Goal: Check status: Check status

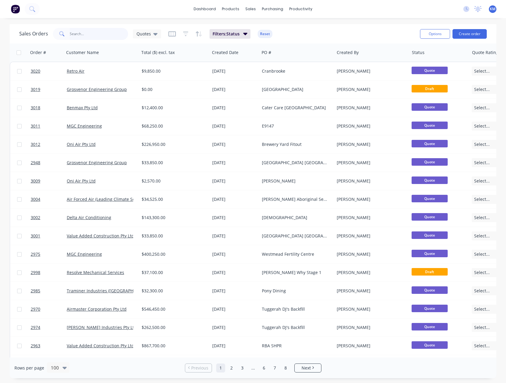
click at [83, 37] on input "text" at bounding box center [99, 34] width 59 height 12
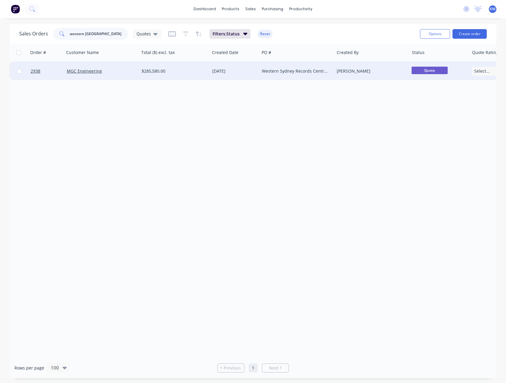
type input "western [GEOGRAPHIC_DATA]"
click at [171, 71] on div "$285,580.00" at bounding box center [172, 71] width 62 height 6
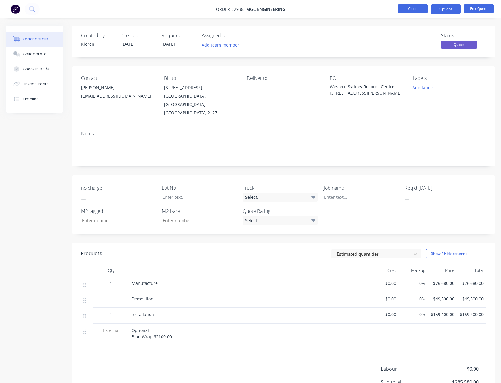
click at [418, 11] on button "Close" at bounding box center [413, 8] width 30 height 9
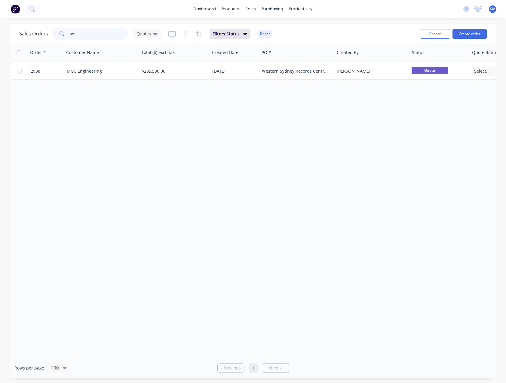
type input "w"
